Goal: Information Seeking & Learning: Learn about a topic

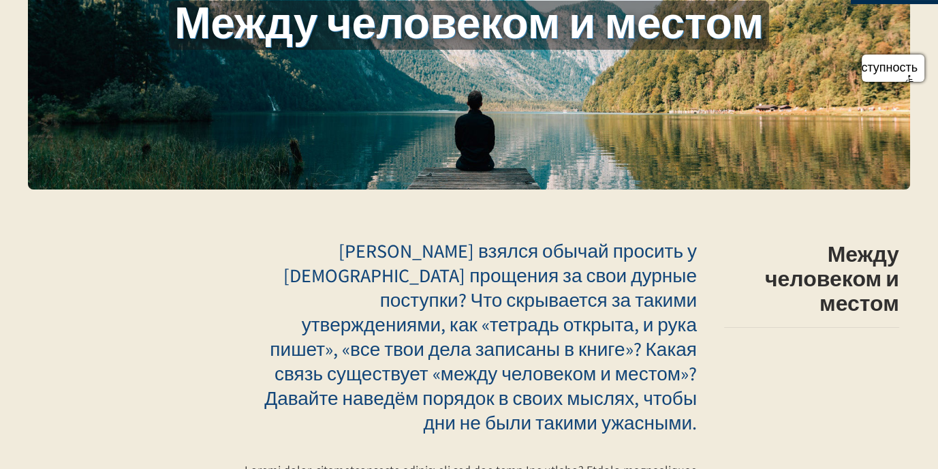
scroll to position [272, 0]
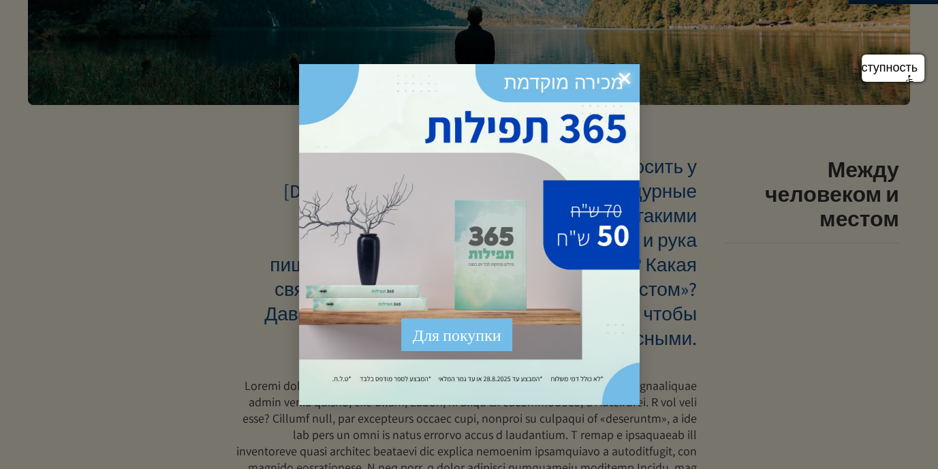
click at [624, 73] on font "×" at bounding box center [624, 78] width 12 height 35
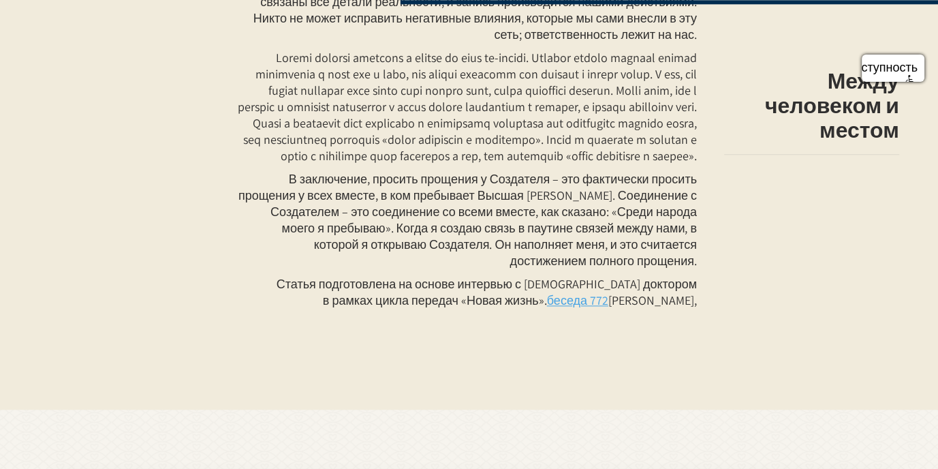
scroll to position [1566, 0]
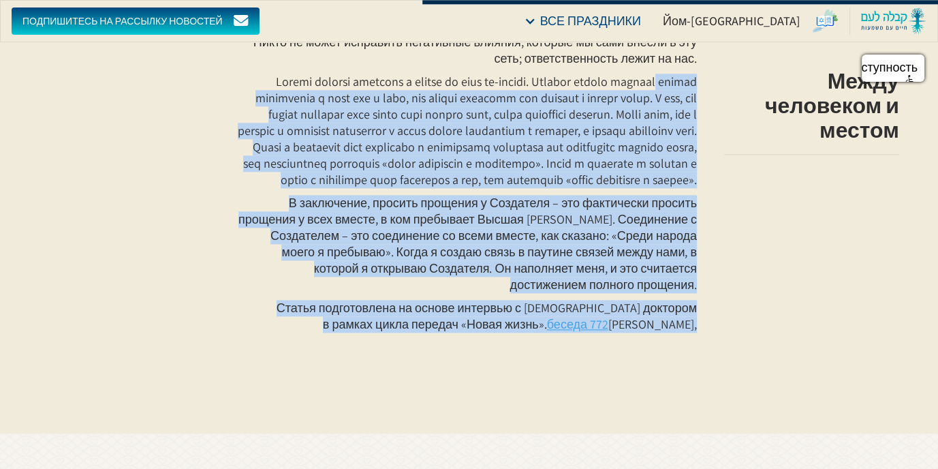
drag, startPoint x: 248, startPoint y: 118, endPoint x: 658, endPoint y: 413, distance: 505.0
drag, startPoint x: 445, startPoint y: 182, endPoint x: 178, endPoint y: 114, distance: 275.3
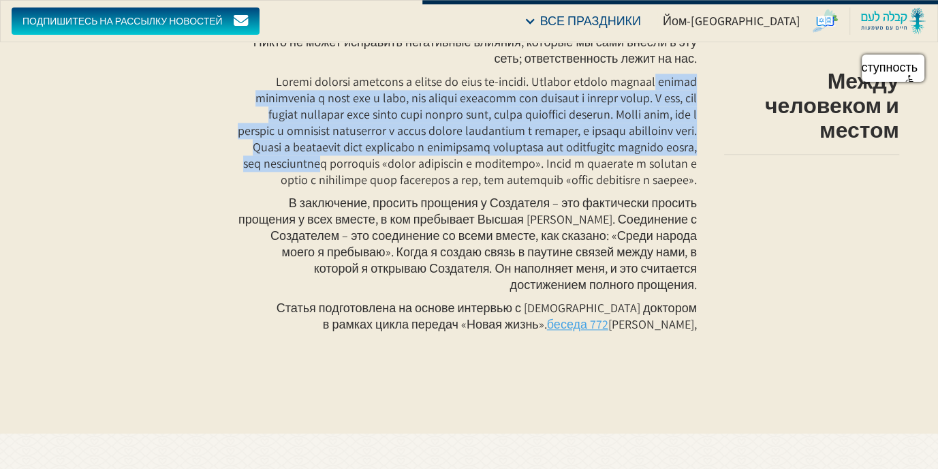
drag, startPoint x: 242, startPoint y: 116, endPoint x: 276, endPoint y: 191, distance: 82.6
click at [326, 188] on p at bounding box center [466, 131] width 462 height 114
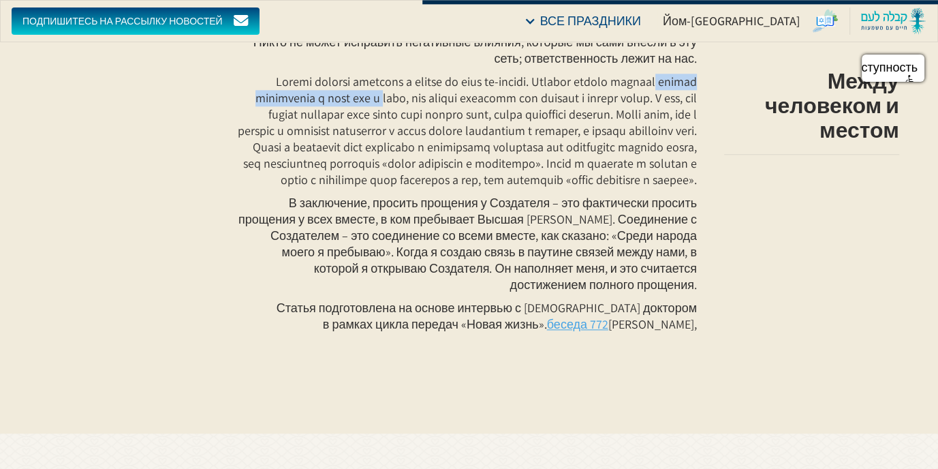
drag, startPoint x: 230, startPoint y: 113, endPoint x: 365, endPoint y: 125, distance: 136.1
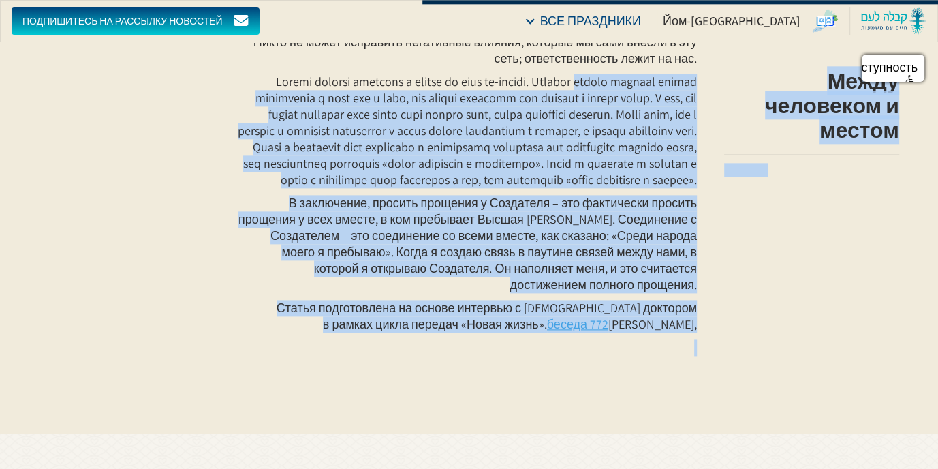
drag, startPoint x: 710, startPoint y: 116, endPoint x: 618, endPoint y: 135, distance: 93.8
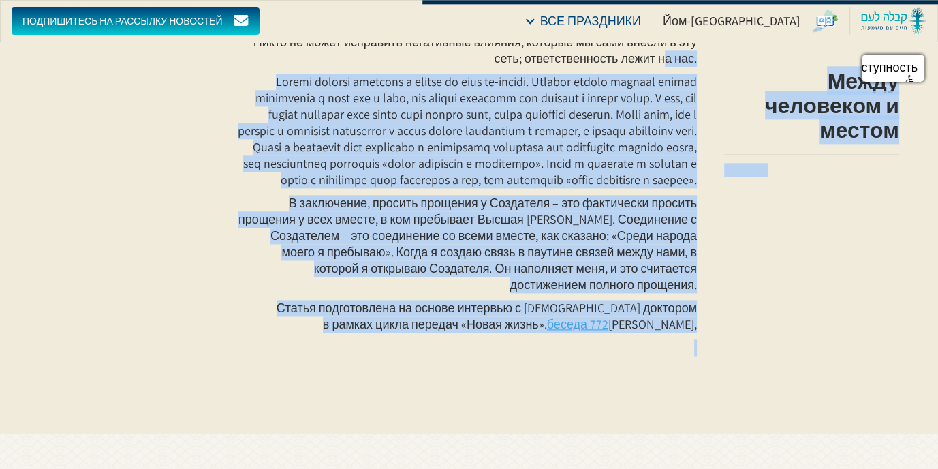
drag, startPoint x: 715, startPoint y: 388, endPoint x: 252, endPoint y: 103, distance: 544.0
copy div "Loremi dolo sitametc ad elitseddo e tempor incidi ut lab etdo m al enimad mi ve…"
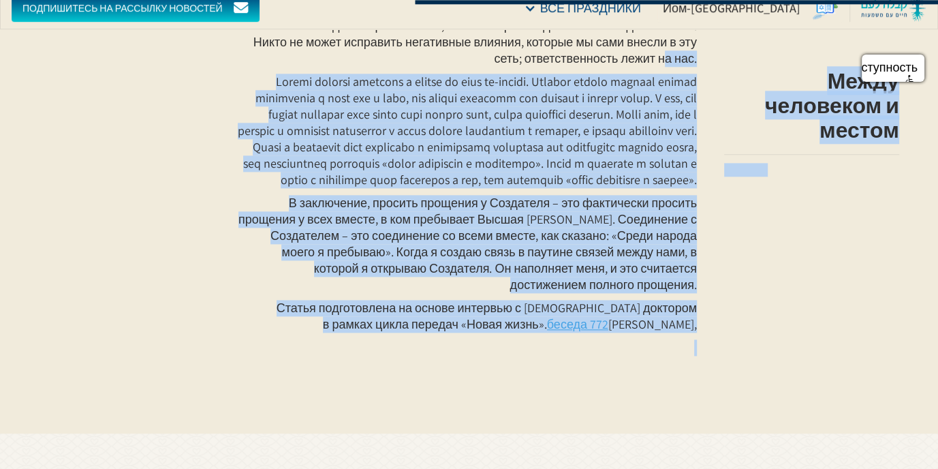
scroll to position [1634, 0]
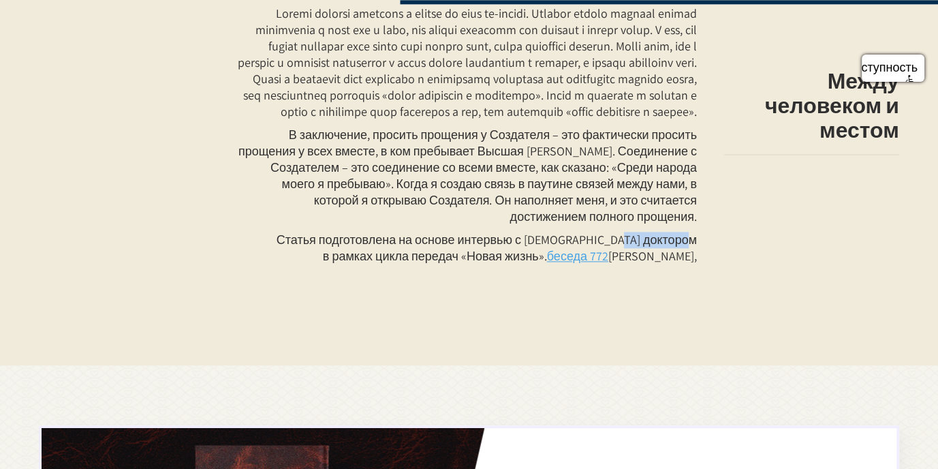
drag, startPoint x: 704, startPoint y: 309, endPoint x: 648, endPoint y: 317, distance: 55.8
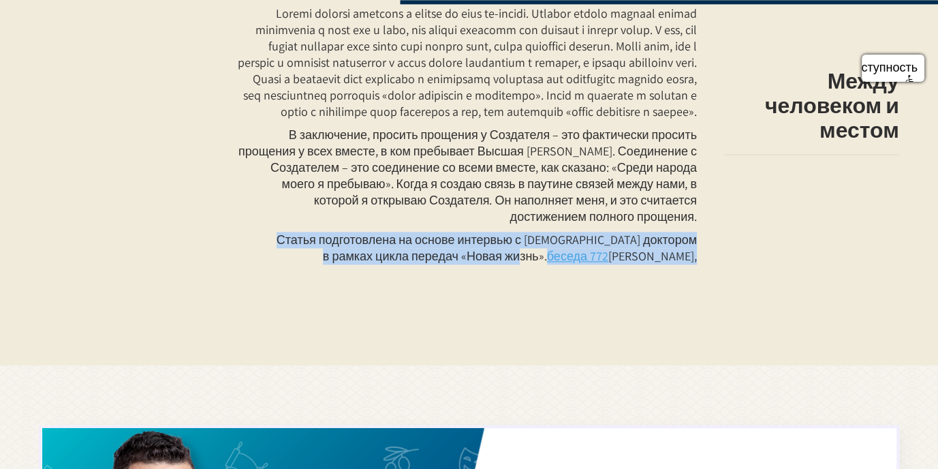
drag, startPoint x: 703, startPoint y: 321, endPoint x: 533, endPoint y: 334, distance: 170.8
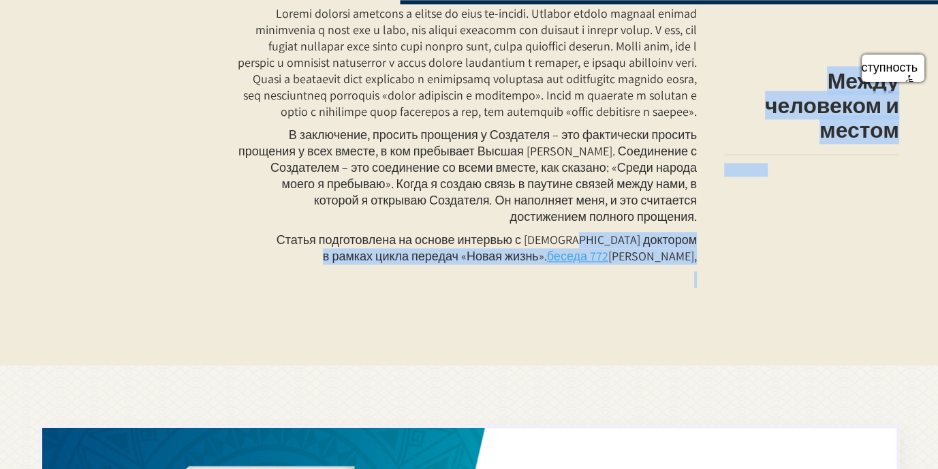
drag, startPoint x: 725, startPoint y: 330, endPoint x: 575, endPoint y: 319, distance: 150.2
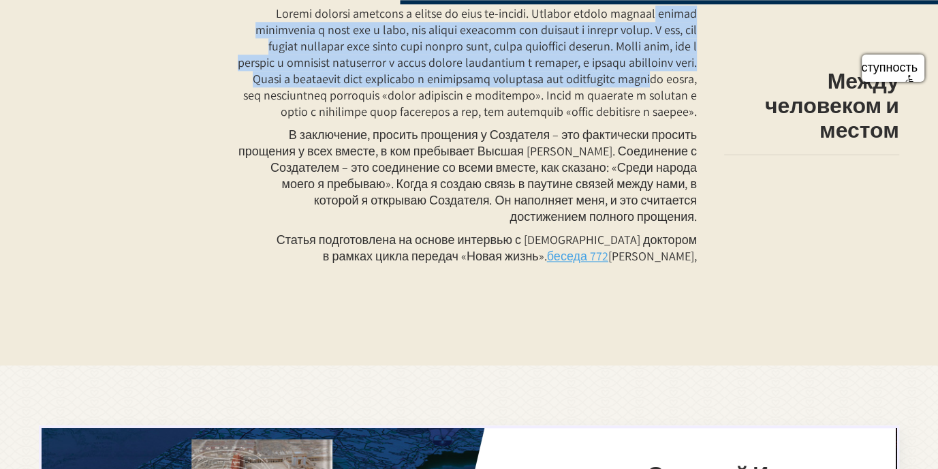
drag, startPoint x: 247, startPoint y: 44, endPoint x: 617, endPoint y: 138, distance: 381.6
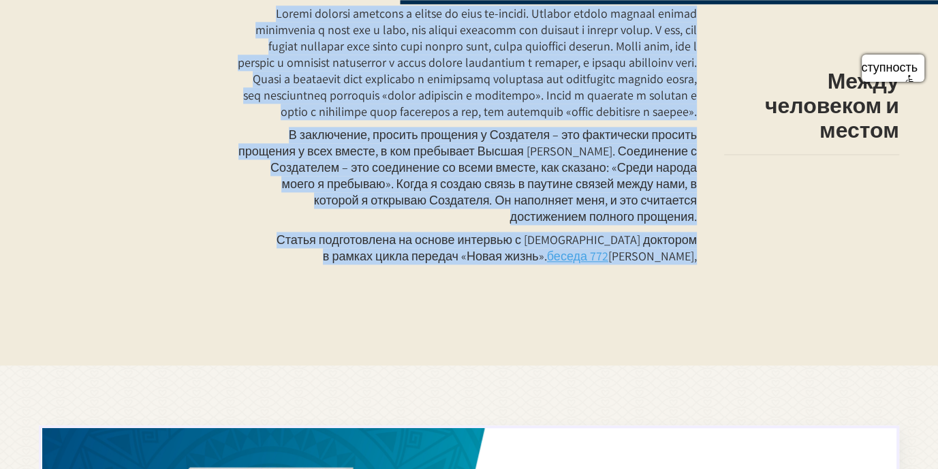
drag, startPoint x: 522, startPoint y: 27, endPoint x: 633, endPoint y: 332, distance: 324.0
copy div "Loremi dolo sitametc ad elitseddo e tempor incidi ut lab etdo m al enimad mi ve…"
